Goal: Transaction & Acquisition: Download file/media

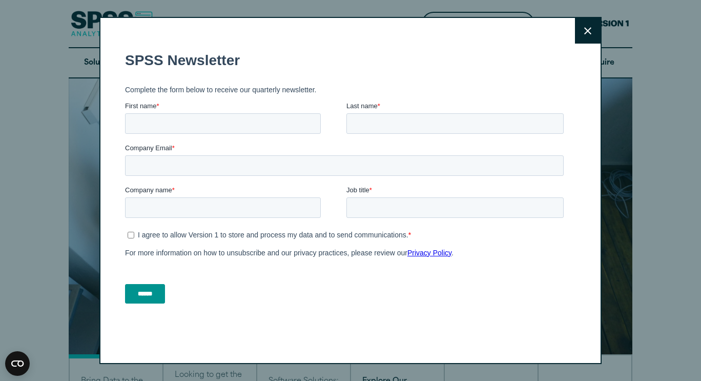
click at [584, 24] on button "Close" at bounding box center [588, 31] width 26 height 26
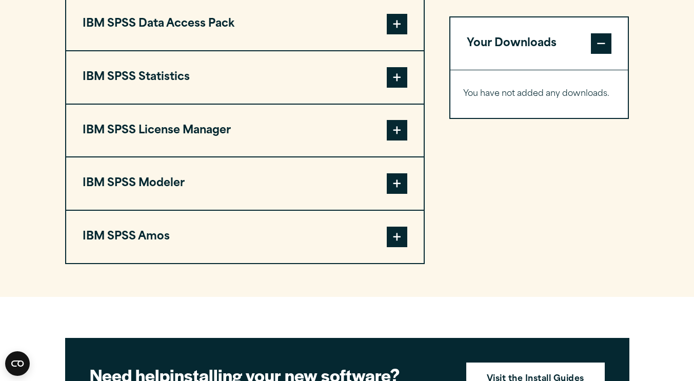
scroll to position [827, 0]
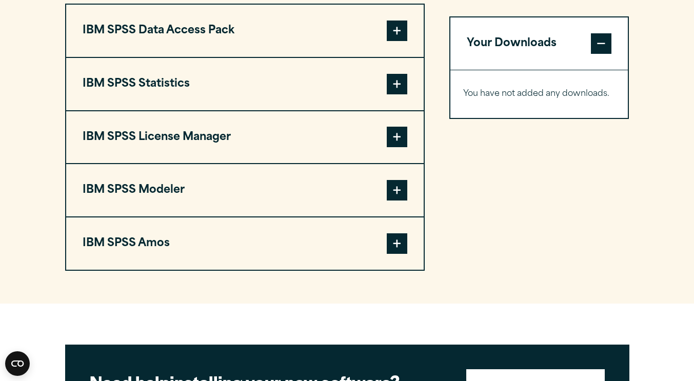
click at [397, 92] on span at bounding box center [397, 84] width 21 height 21
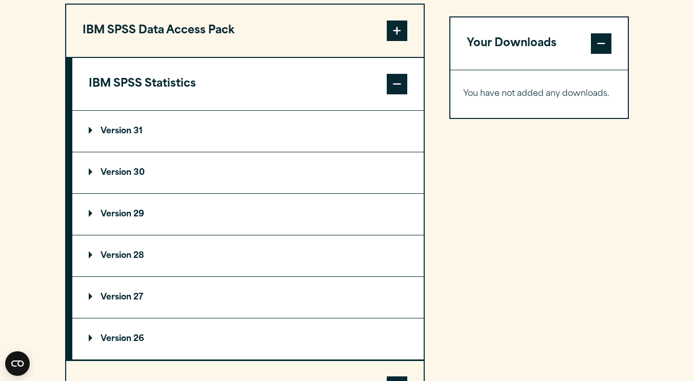
click at [91, 173] on p "Version 30" at bounding box center [117, 173] width 56 height 8
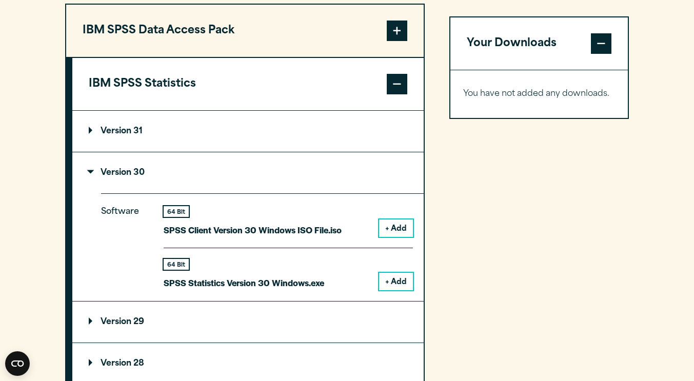
click at [388, 286] on button "+ Add" at bounding box center [396, 281] width 34 height 17
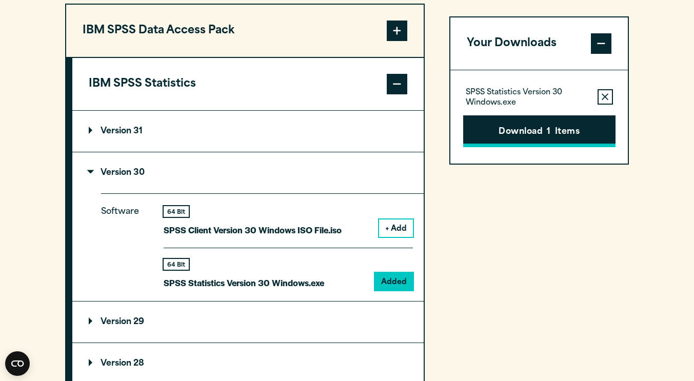
click at [535, 135] on button "Download 1 Items" at bounding box center [539, 131] width 152 height 32
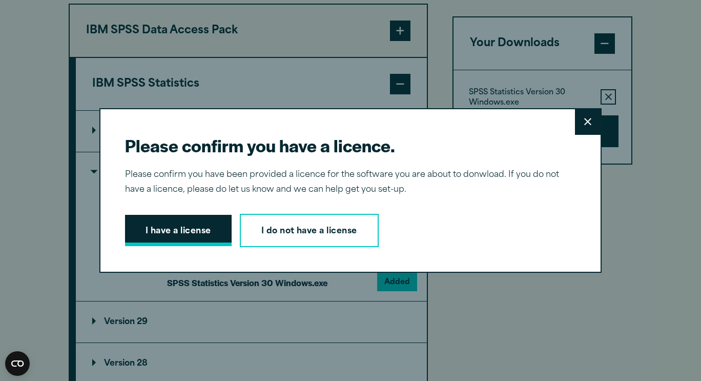
click at [190, 233] on button "I have a license" at bounding box center [178, 231] width 107 height 32
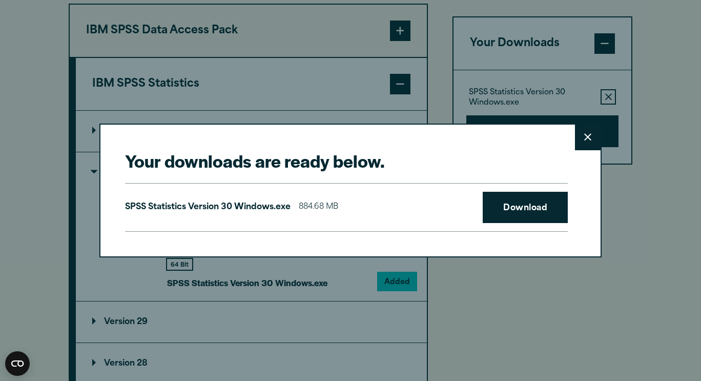
click at [483, 225] on div "SPSS Statistics Version 30 Windows.exe 884.68 MB Download" at bounding box center [346, 207] width 443 height 49
click at [512, 205] on link "Download" at bounding box center [525, 208] width 85 height 32
click at [511, 206] on link "Download" at bounding box center [525, 208] width 85 height 32
click at [585, 138] on icon at bounding box center [588, 137] width 7 height 8
